Goal: Transaction & Acquisition: Purchase product/service

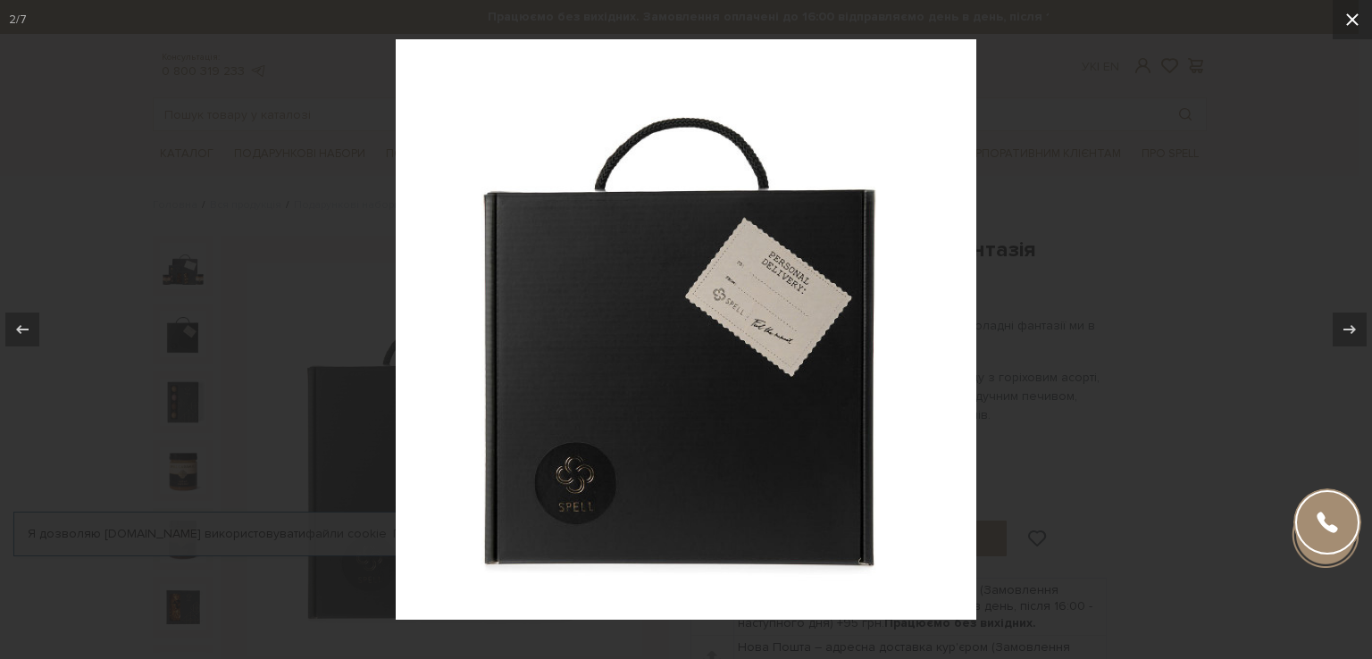
click at [1347, 15] on icon at bounding box center [1352, 19] width 13 height 13
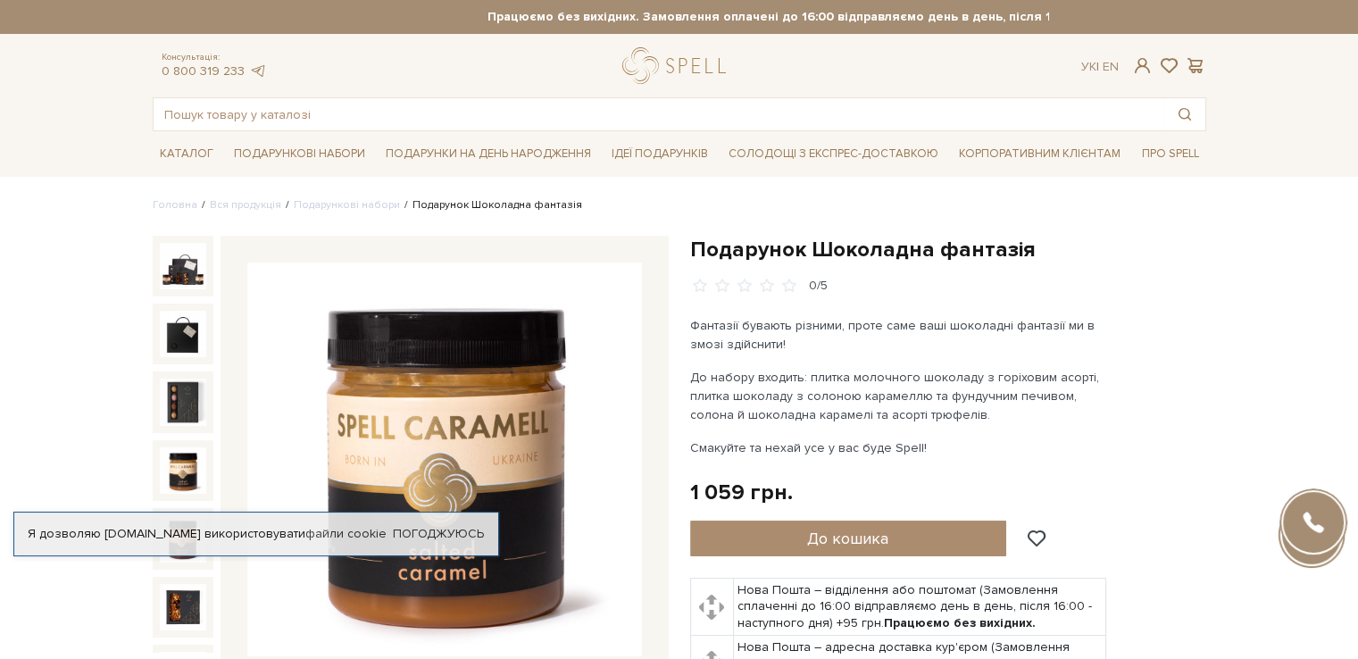
click at [174, 453] on img at bounding box center [183, 470] width 46 height 46
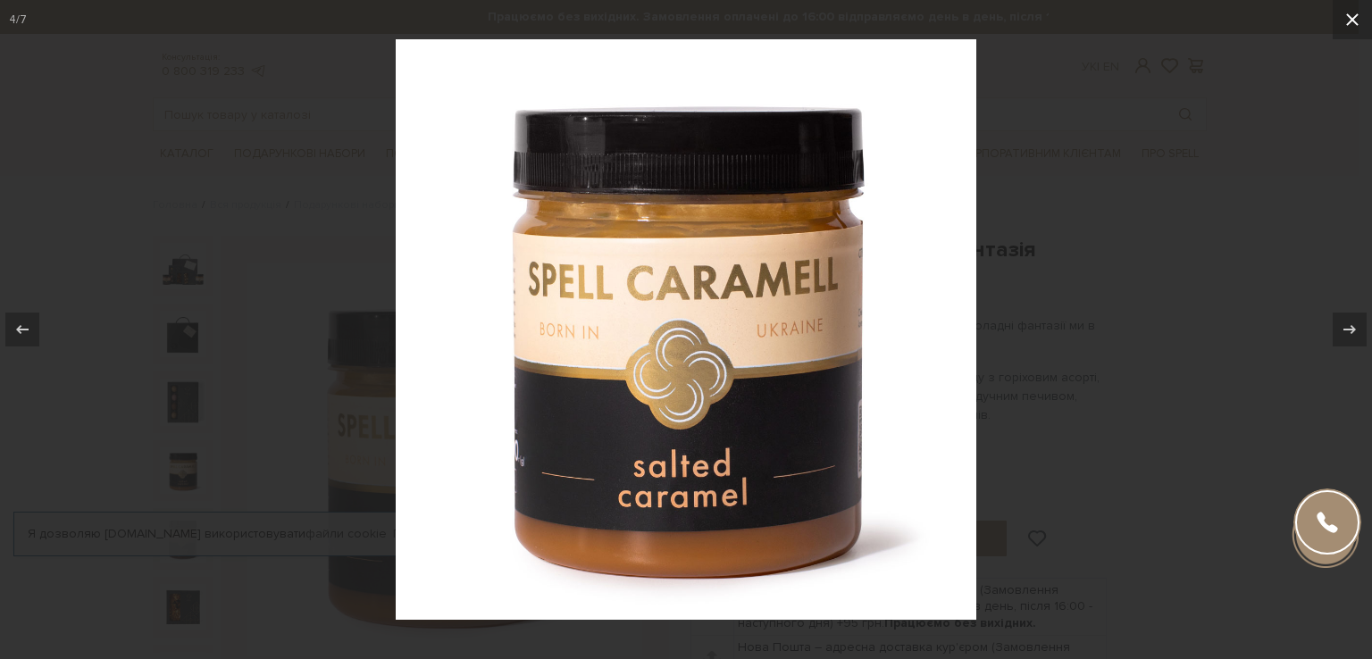
click at [1354, 21] on icon at bounding box center [1351, 19] width 21 height 21
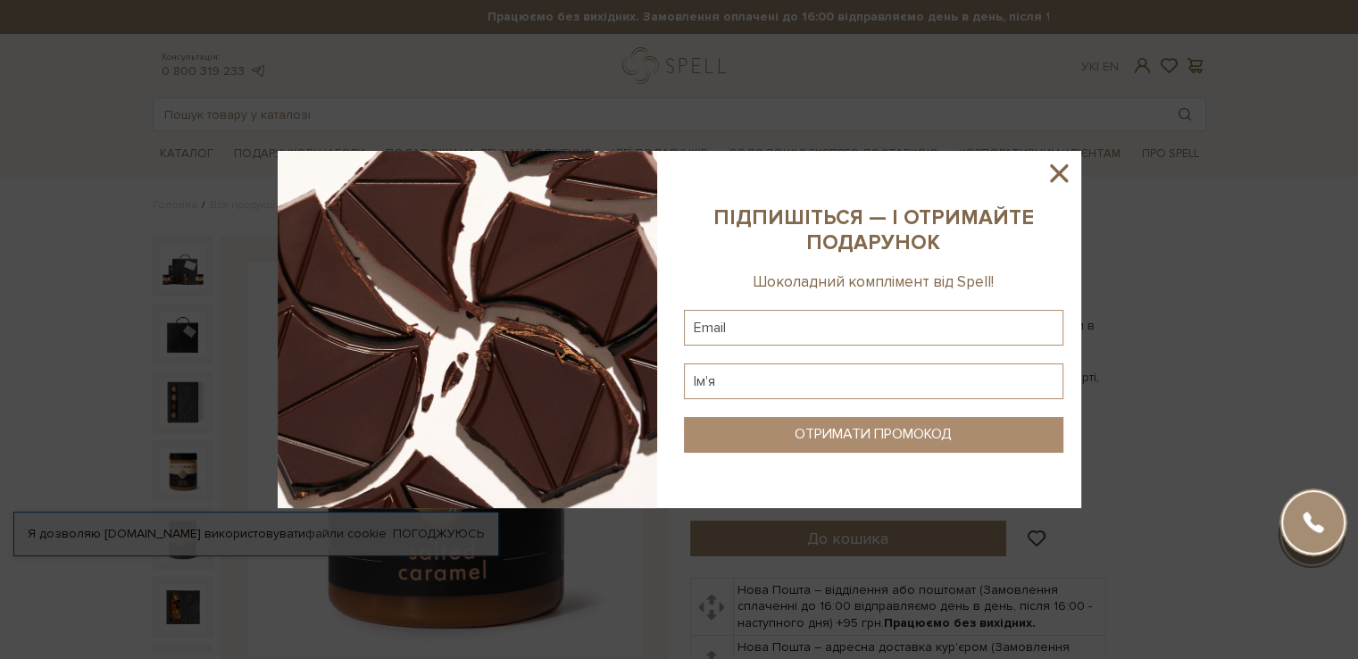
click at [1057, 181] on icon at bounding box center [1059, 173] width 30 height 30
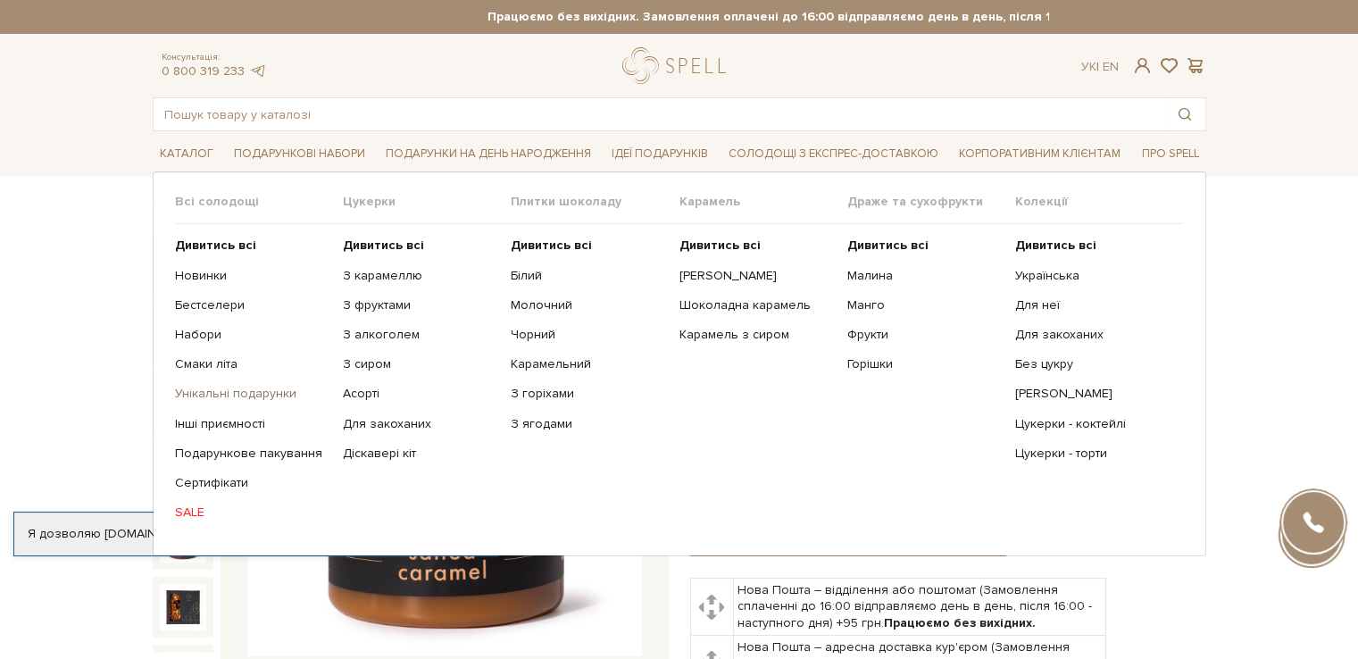
click at [235, 397] on link "Унікальні подарунки" at bounding box center [252, 394] width 154 height 16
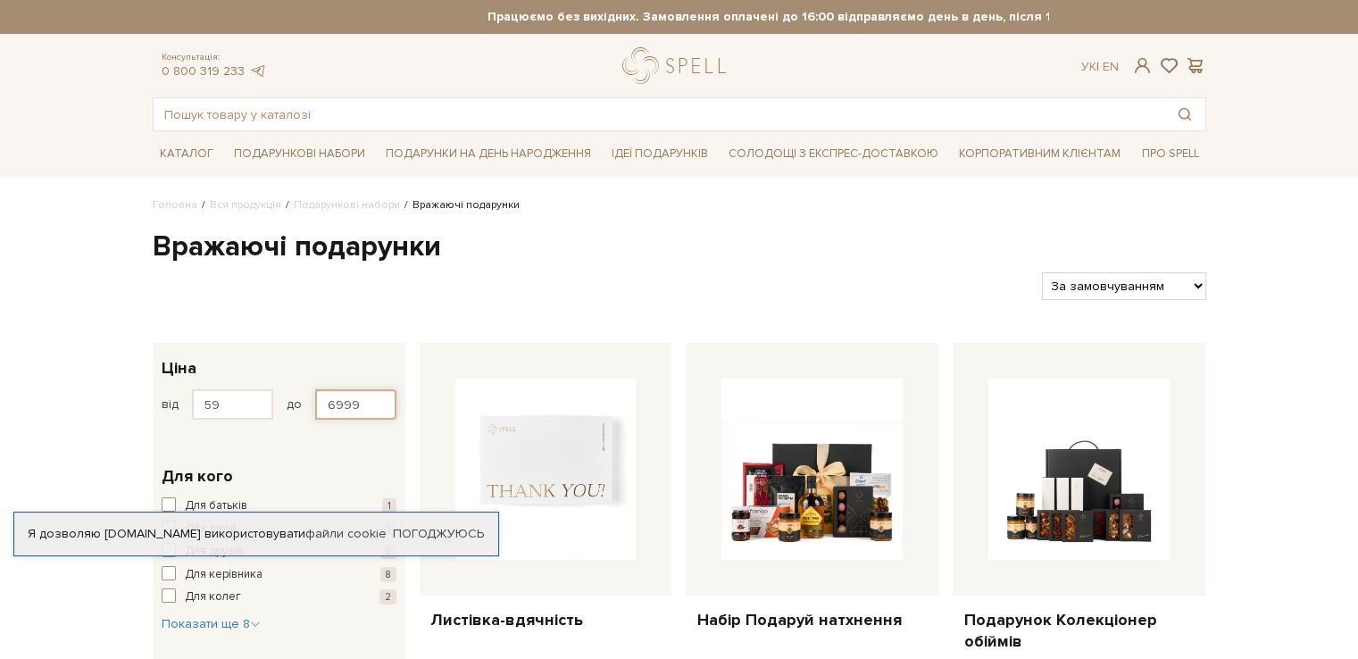
click at [377, 408] on input "6999" at bounding box center [355, 404] width 81 height 30
type input "6"
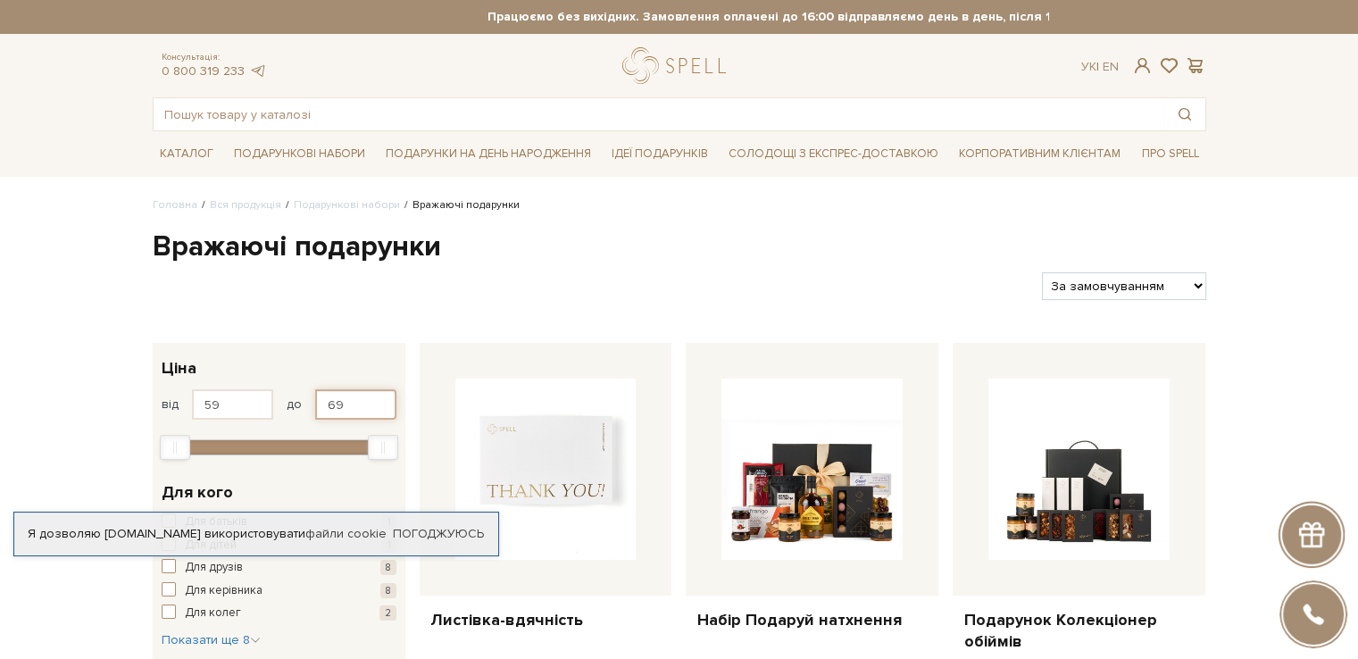
type input "6"
type input "1200"
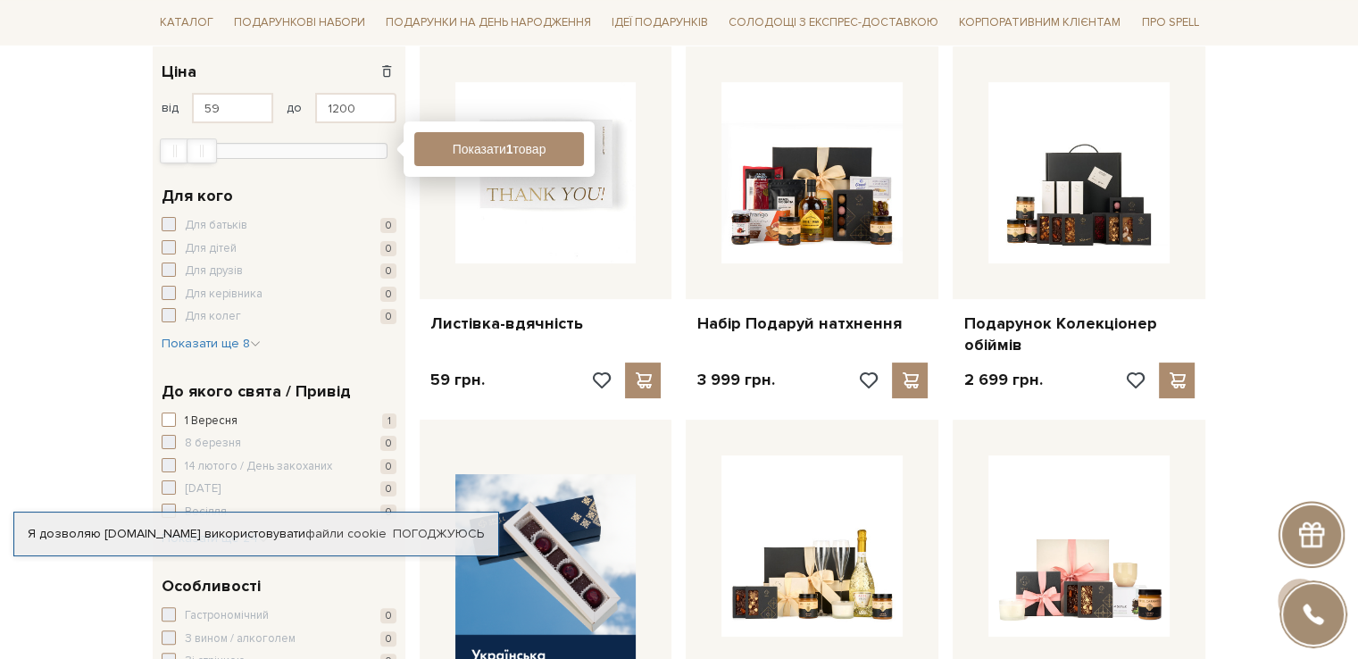
scroll to position [278, 0]
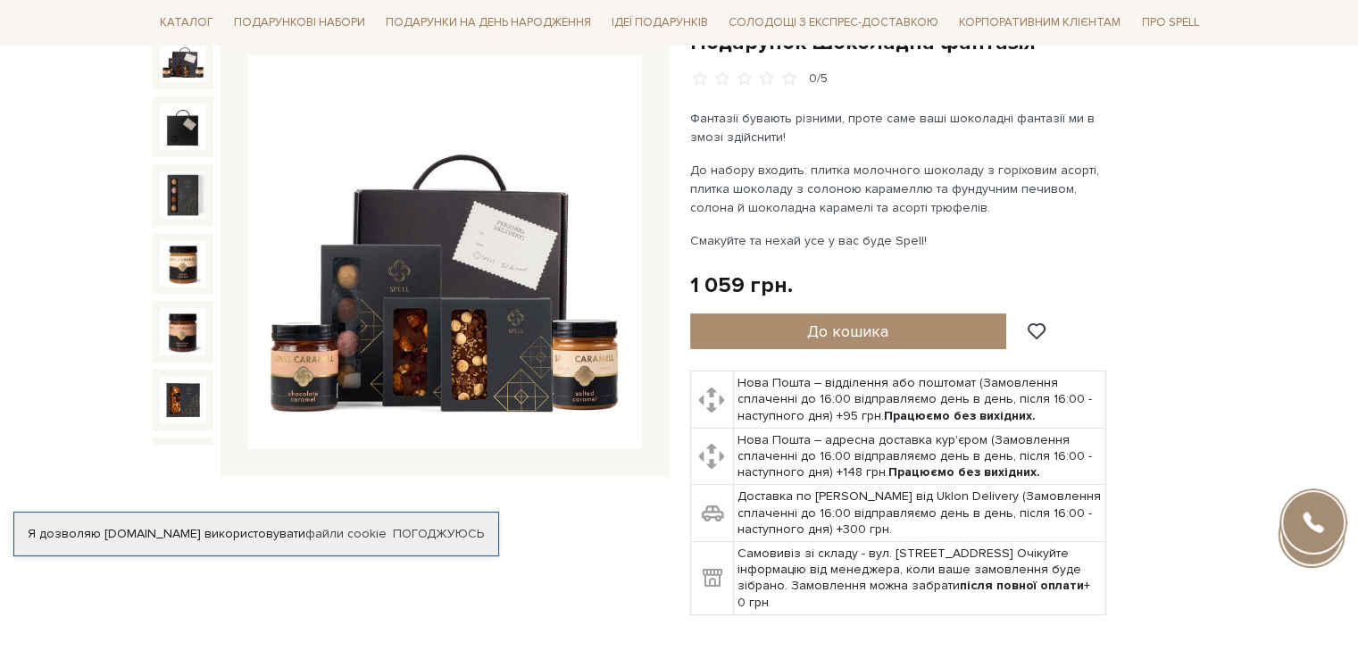
scroll to position [221, 0]
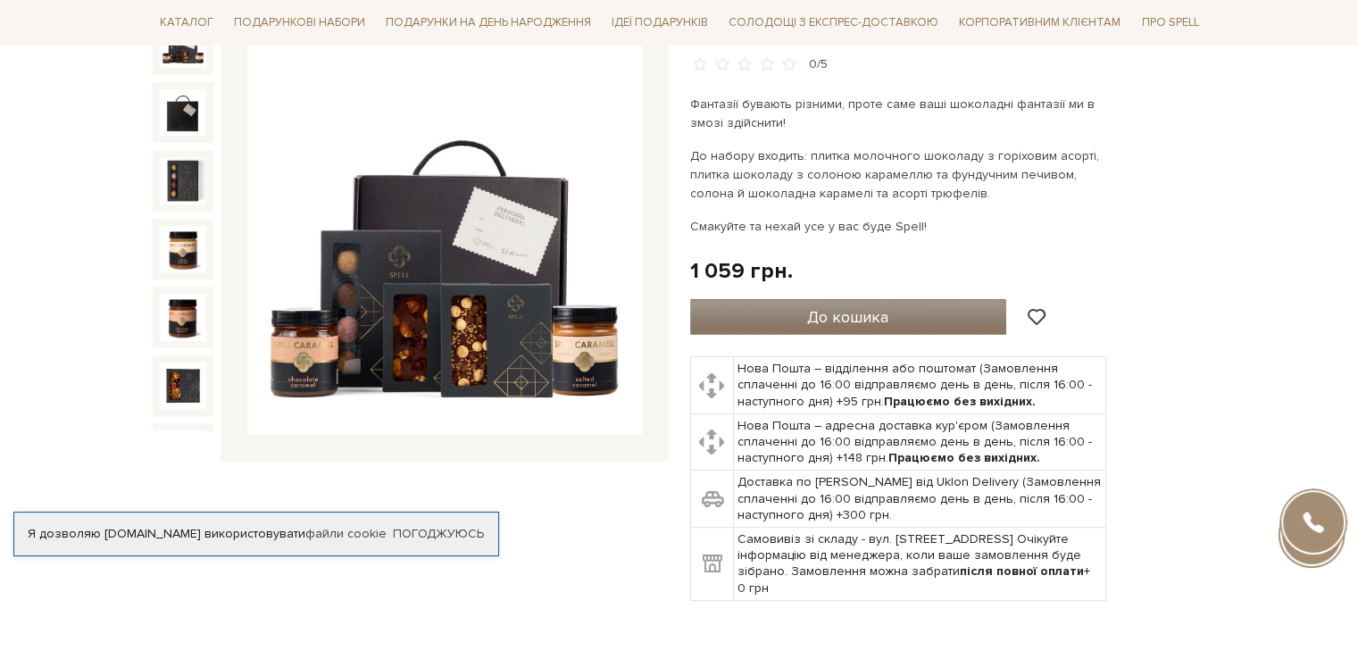
click at [891, 323] on button "До кошика" at bounding box center [848, 317] width 317 height 36
